Goal: Information Seeking & Learning: Learn about a topic

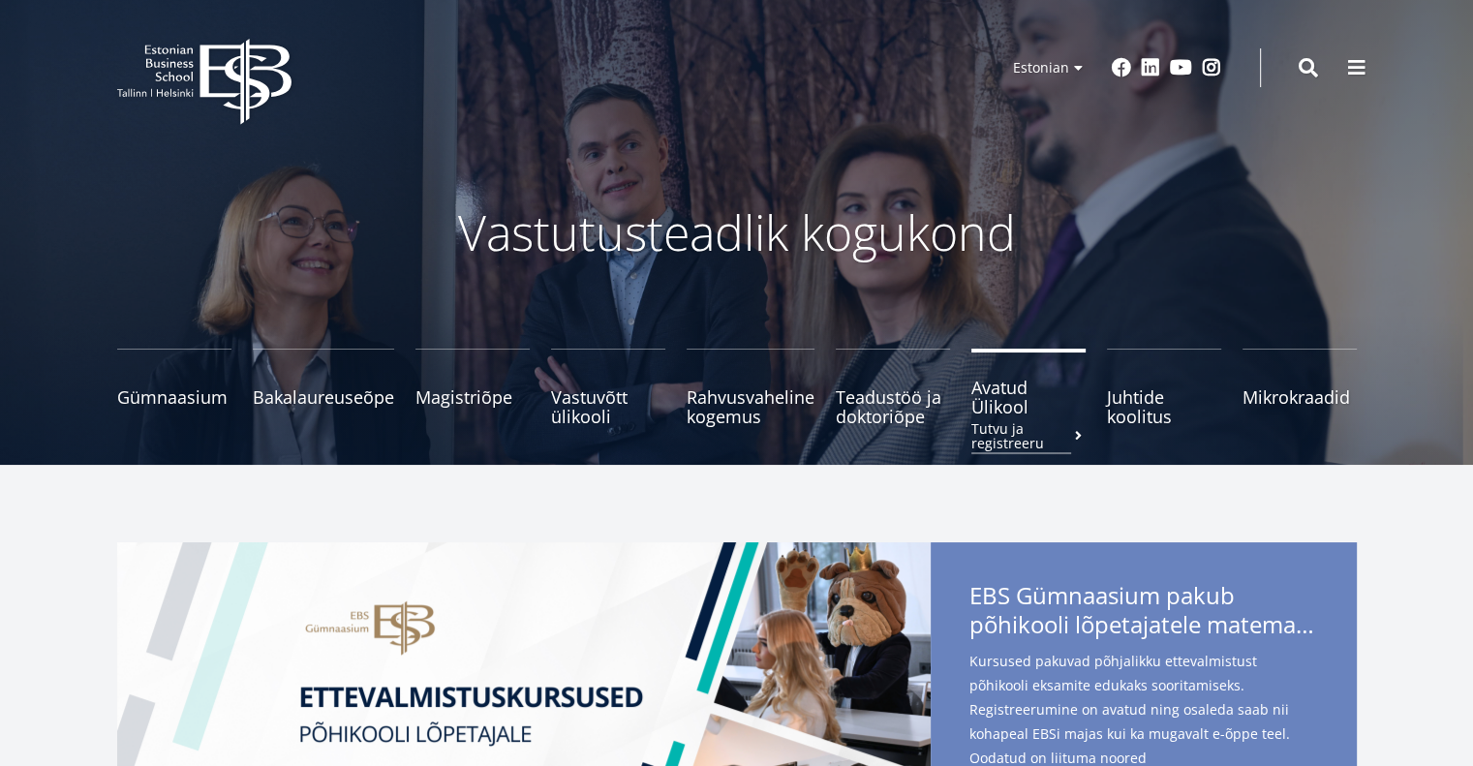
click at [1000, 403] on span "Avatud Ülikool Tutvu ja registreeru" at bounding box center [1028, 397] width 114 height 39
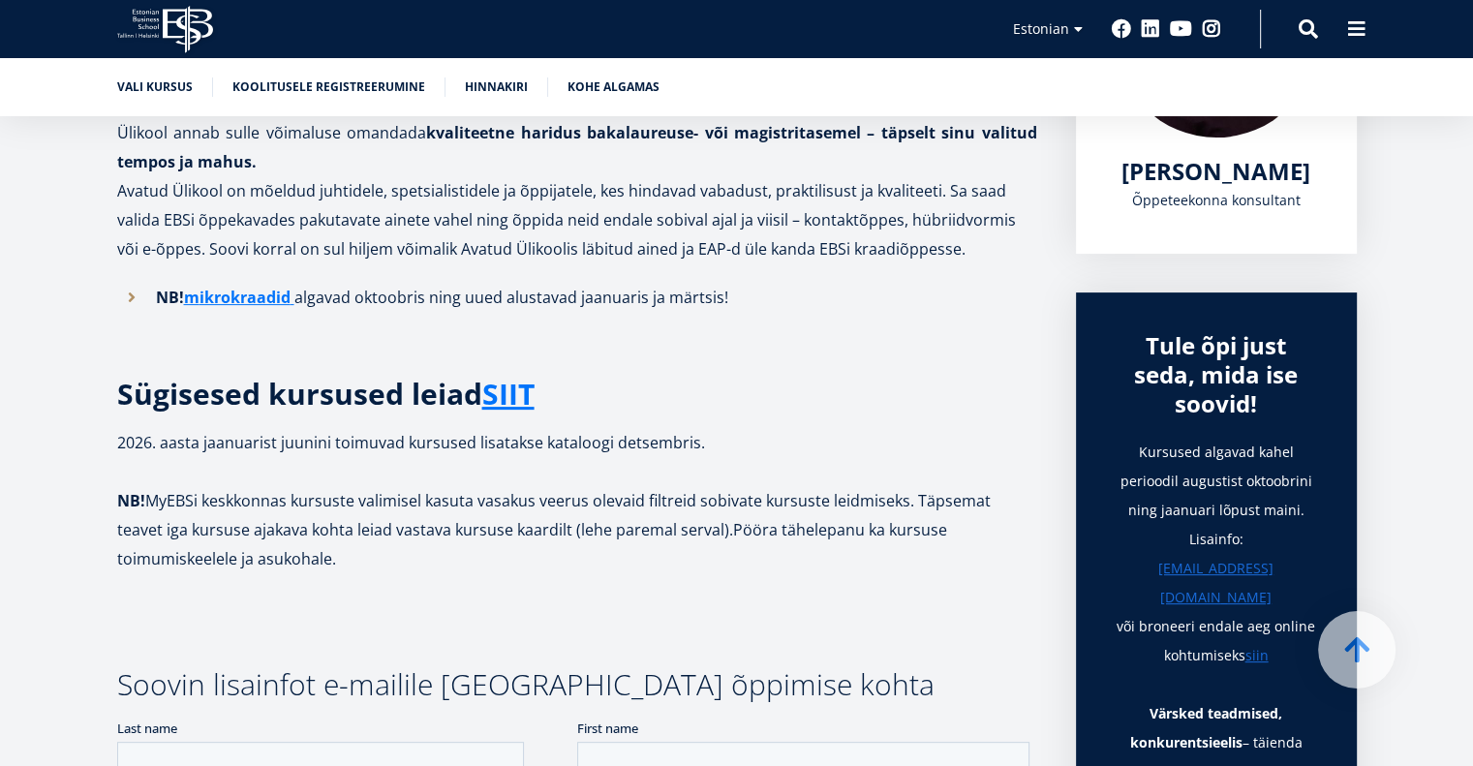
scroll to position [620, 0]
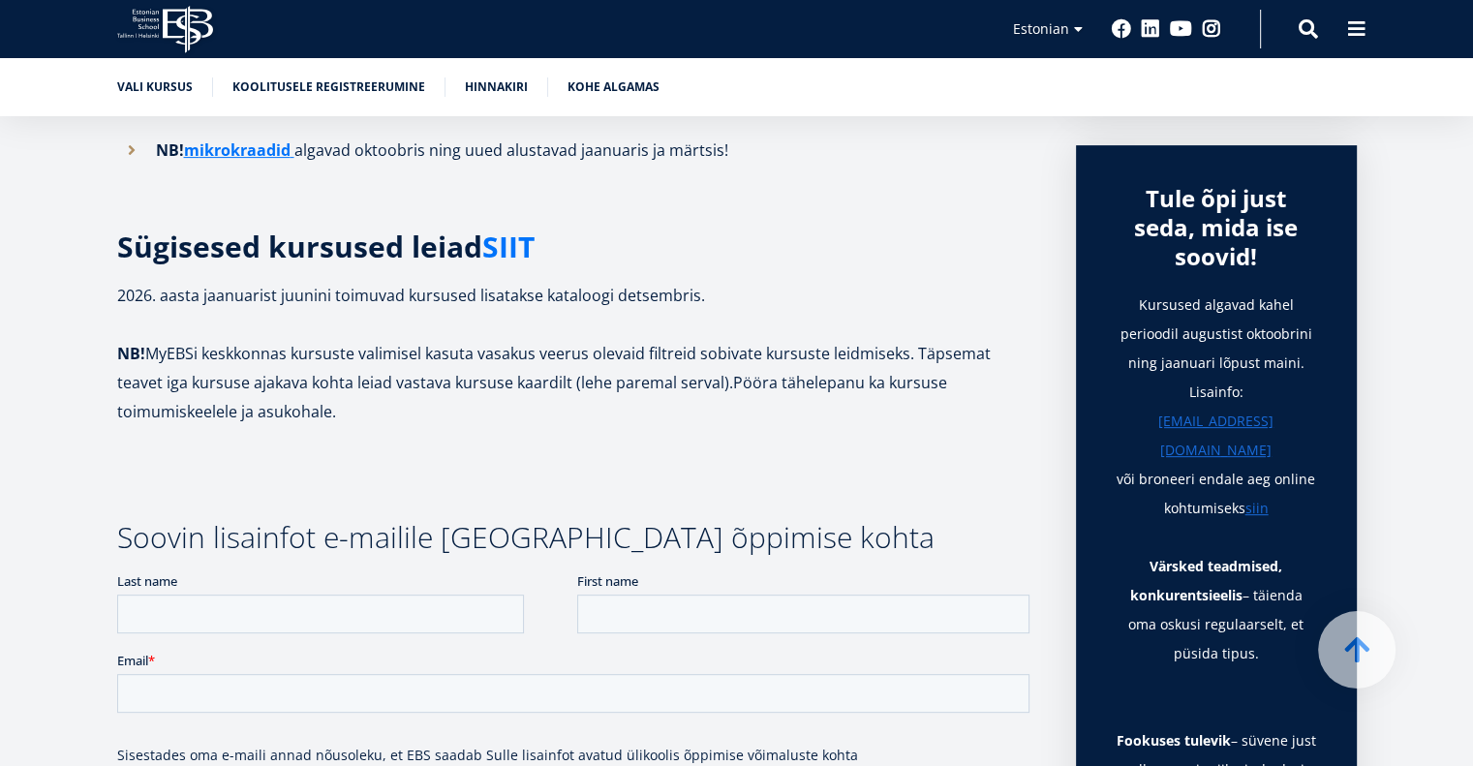
click at [515, 247] on link "SIIT" at bounding box center [508, 246] width 52 height 29
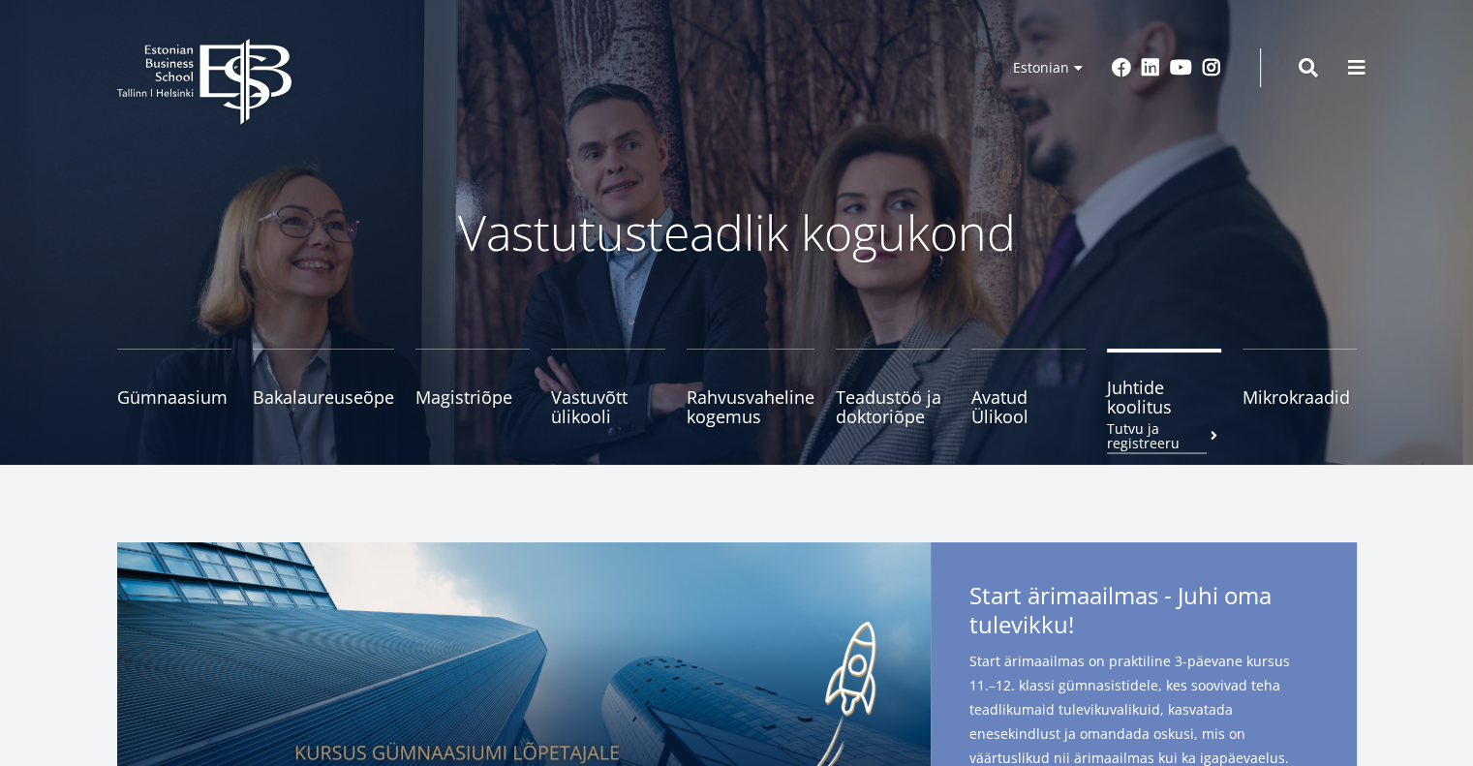
click at [1133, 406] on span "Juhtide koolitus Tutvu ja registreeru" at bounding box center [1164, 397] width 114 height 39
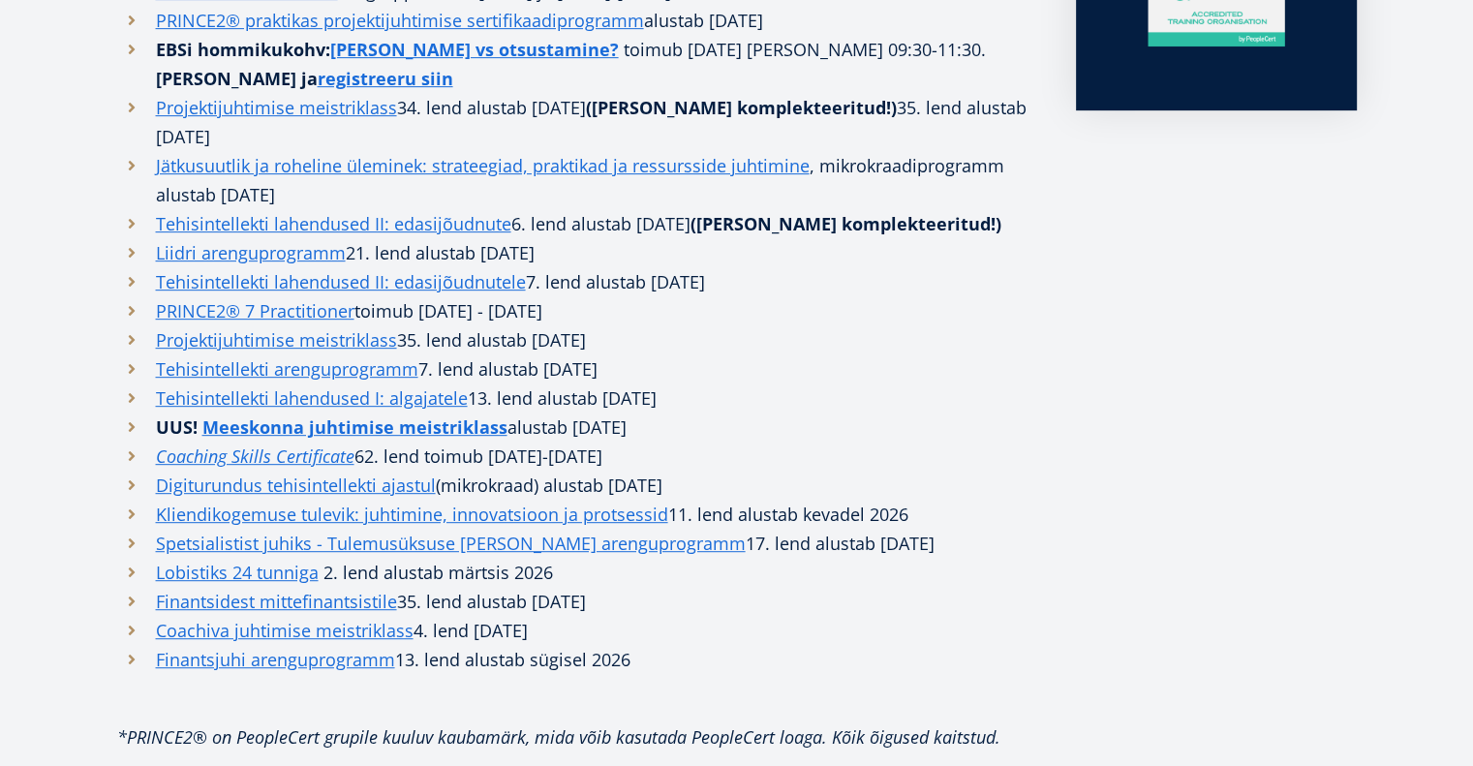
scroll to position [883, 0]
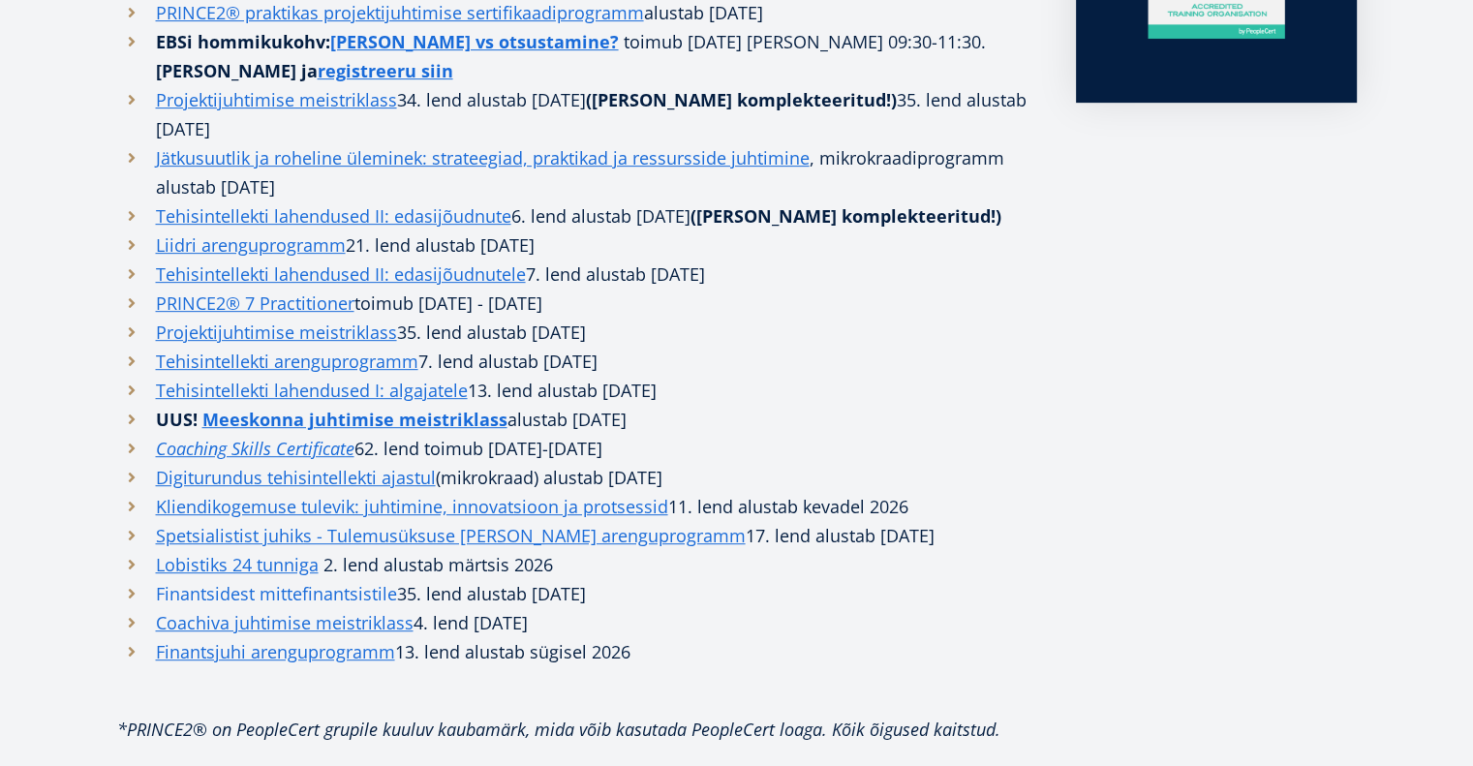
click at [221, 579] on link "Finantsidest mittefinantsistile" at bounding box center [276, 593] width 241 height 29
